Goal: Task Accomplishment & Management: Manage account settings

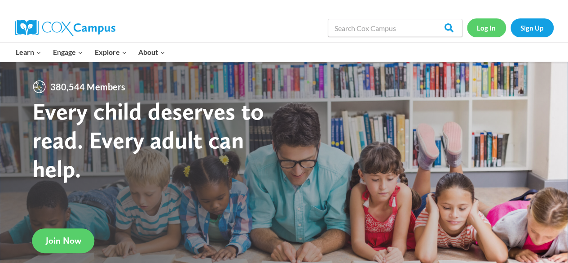
click at [487, 31] on link "Log In" at bounding box center [486, 27] width 39 height 18
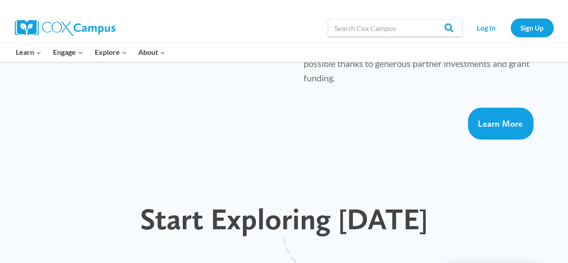
scroll to position [760, 0]
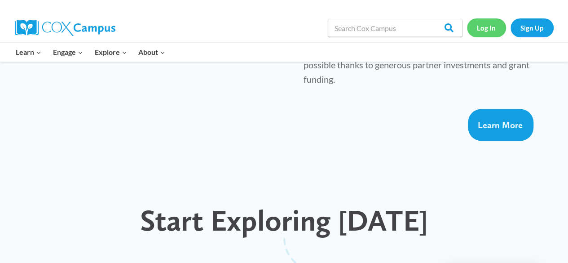
click at [489, 28] on link "Log In" at bounding box center [486, 27] width 39 height 18
